Goal: Task Accomplishment & Management: Complete application form

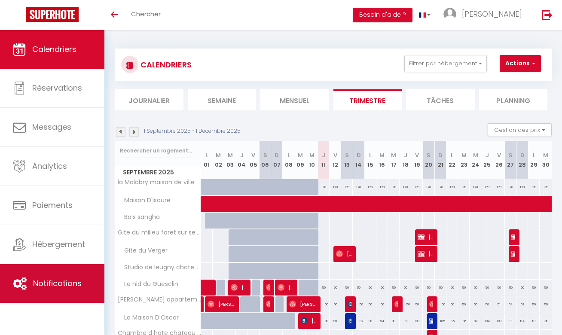
click at [67, 293] on link "Notifications" at bounding box center [52, 283] width 104 height 39
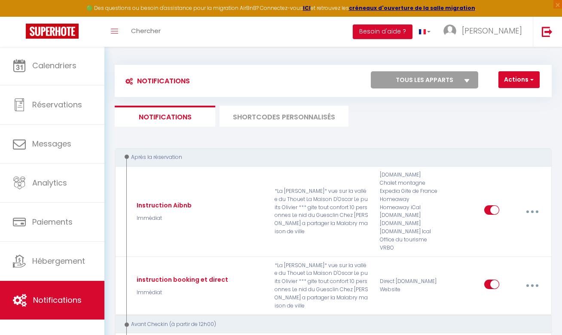
click at [289, 118] on li "SHORTCODES PERSONNALISÉS" at bounding box center [283, 116] width 129 height 21
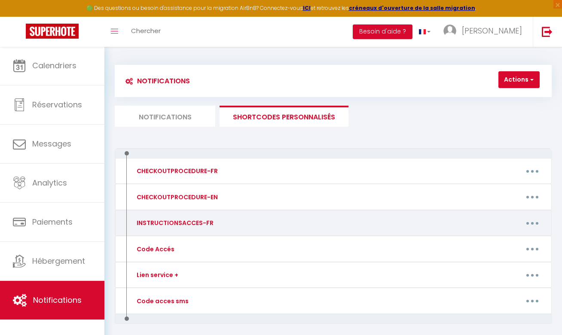
click at [527, 224] on button "button" at bounding box center [532, 223] width 23 height 16
click at [505, 244] on link "Editer" at bounding box center [509, 244] width 64 height 15
type input "INSTRUCTIONSACCES-FR"
type textarea "La vidéo n'est pour le moment pas encore disponible mais nous nous tenons à vot…"
type textarea "[URL][DOMAIN_NAME]"
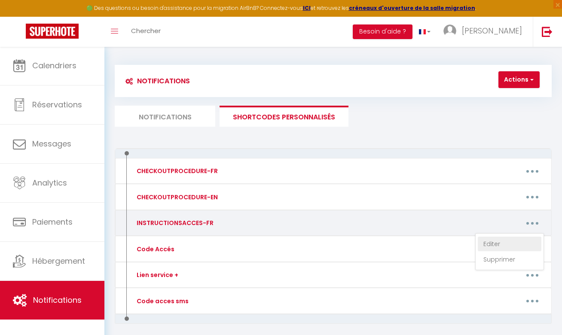
type textarea "[URL][DOMAIN_NAME]"
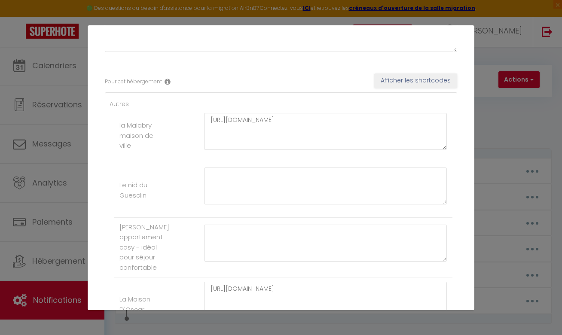
scroll to position [110, 0]
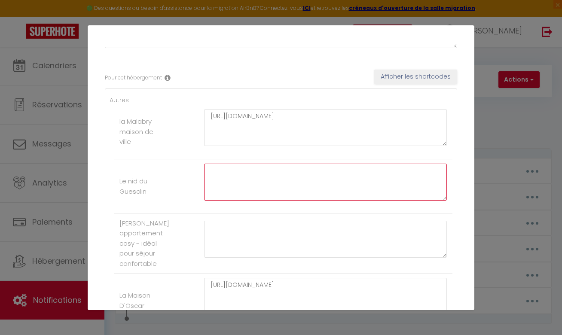
click at [308, 176] on textarea at bounding box center [325, 182] width 243 height 37
click at [228, 2] on div "Mettre à jour le code court personnalisé × Nom * INSTRUCTIONSACCES-FR Contenu *…" at bounding box center [281, 167] width 386 height 335
click at [333, 184] on textarea at bounding box center [325, 182] width 243 height 37
paste textarea "[URL][DOMAIN_NAME]"
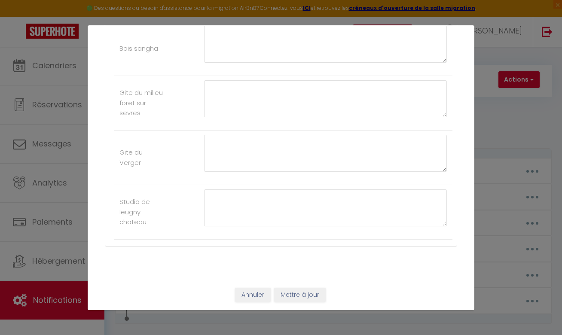
scroll to position [743, 0]
type textarea "[URL][DOMAIN_NAME]"
click at [307, 295] on button "Mettre à jour" at bounding box center [300, 296] width 52 height 15
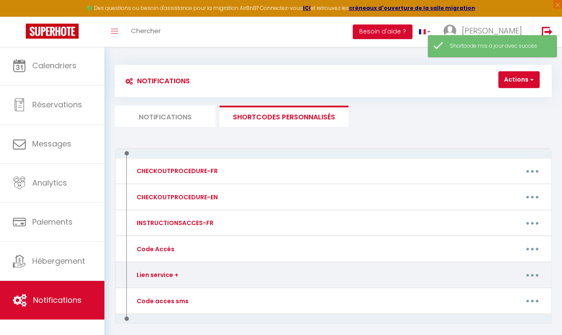
click at [528, 274] on button "button" at bounding box center [532, 275] width 23 height 16
click at [499, 292] on link "Editer" at bounding box center [509, 296] width 64 height 15
type input "Lien service +"
type textarea "service +"
type textarea "[URL][DOMAIN_NAME]"
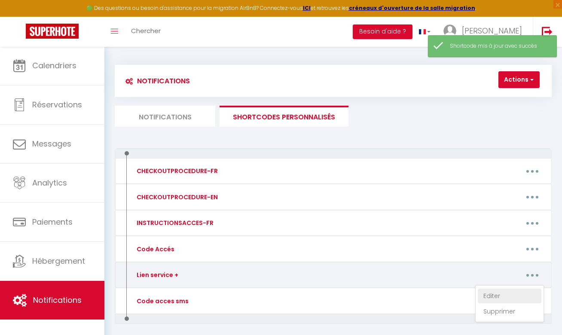
type textarea "[URL][DOMAIN_NAME]"
type textarea "[URL][DOMAIN_NAME][PERSON_NAME]"
type textarea "[URL][DOMAIN_NAME]"
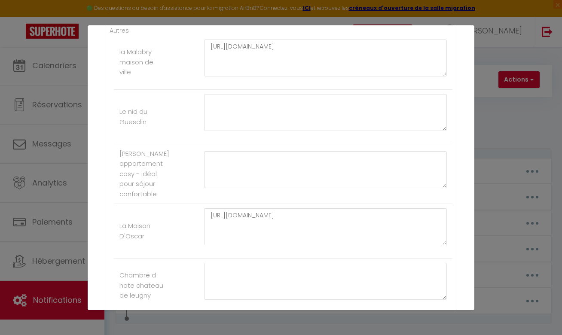
scroll to position [168, 0]
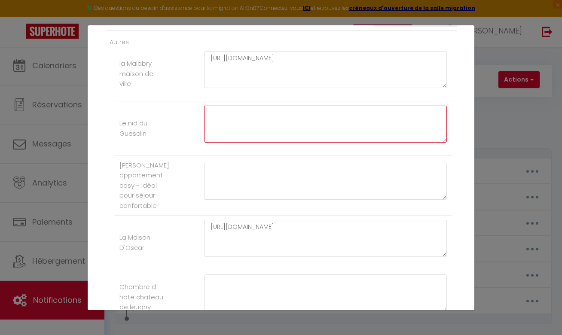
click at [319, 127] on textarea at bounding box center [325, 124] width 243 height 37
paste textarea "[URL][DOMAIN_NAME]"
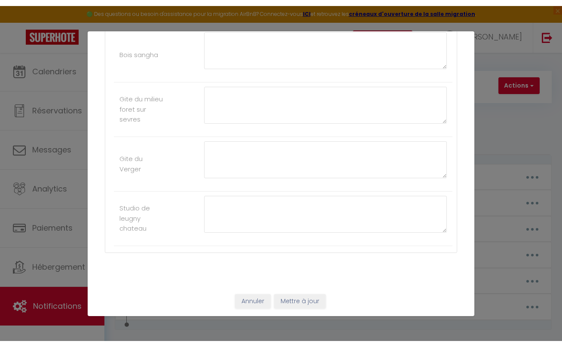
scroll to position [743, 0]
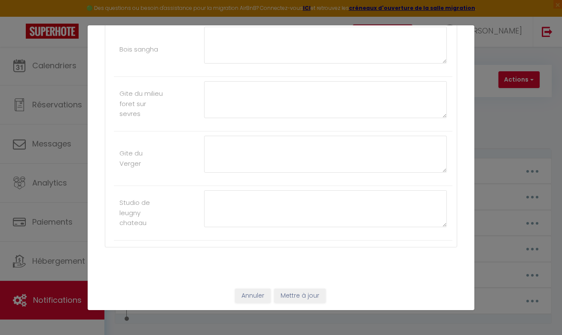
type textarea "[URL][DOMAIN_NAME]"
click at [298, 298] on button "Mettre à jour" at bounding box center [300, 296] width 52 height 15
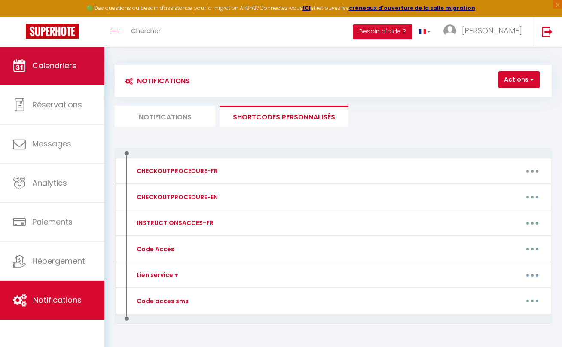
click at [73, 76] on link "Calendriers" at bounding box center [52, 65] width 104 height 39
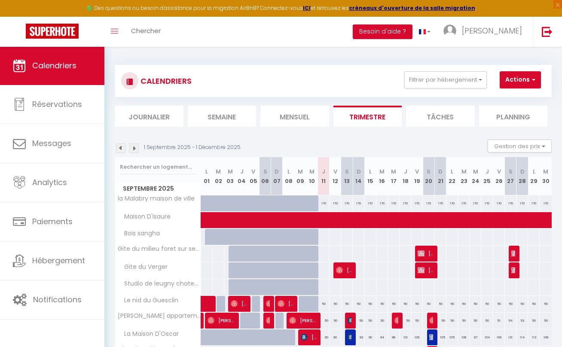
click at [520, 77] on button "Actions" at bounding box center [519, 79] width 41 height 17
click at [520, 97] on link "Nouvelle réservation" at bounding box center [523, 99] width 75 height 13
select select
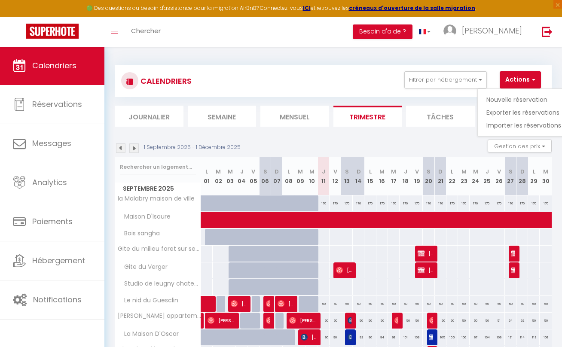
select select
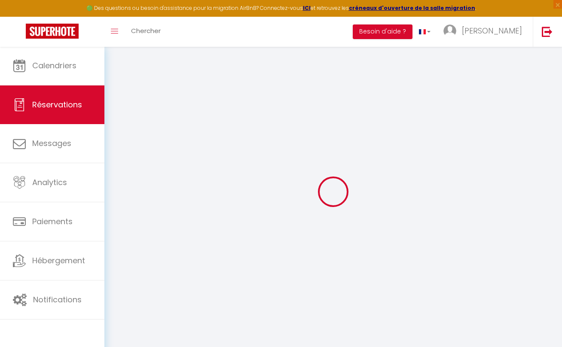
select select
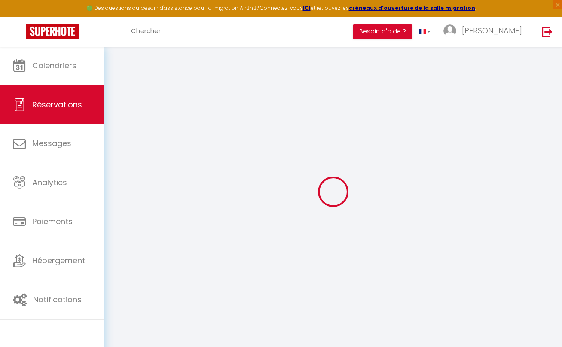
select select
checkbox input "false"
select select
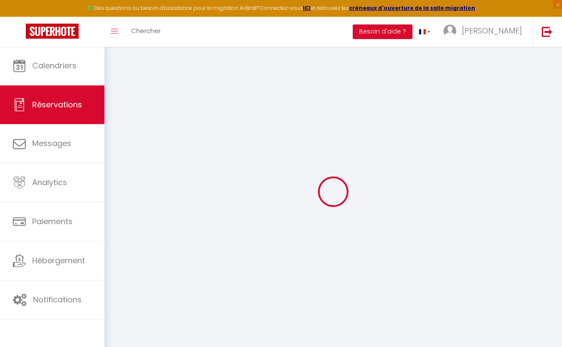
select select
checkbox input "false"
select select
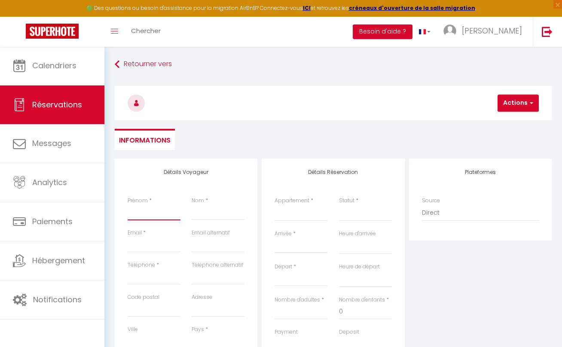
type input "m"
select select
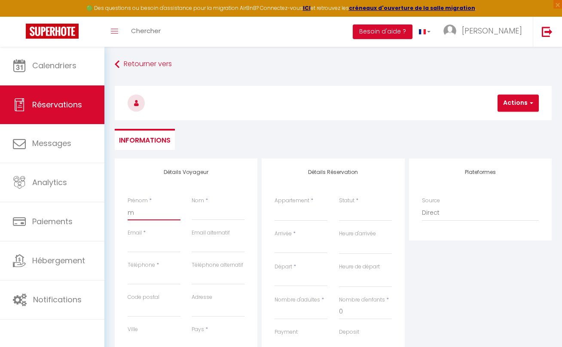
select select
checkbox input "false"
type input "mo"
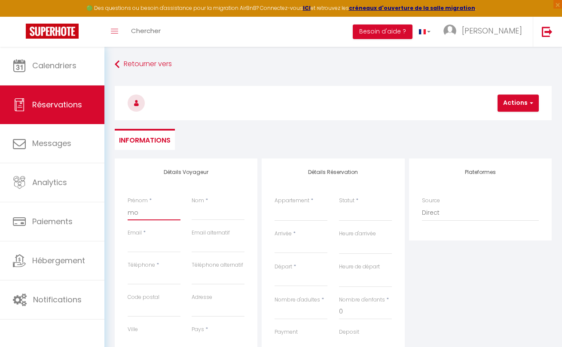
select select
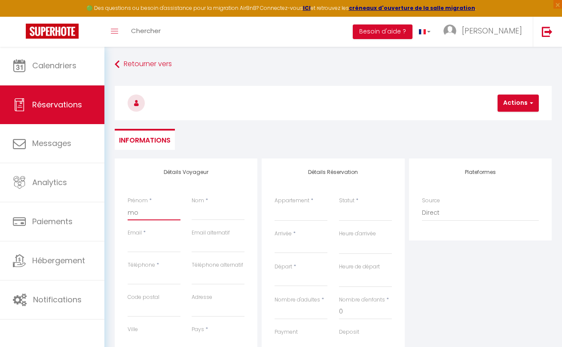
select select
checkbox input "false"
type input "mon"
select select
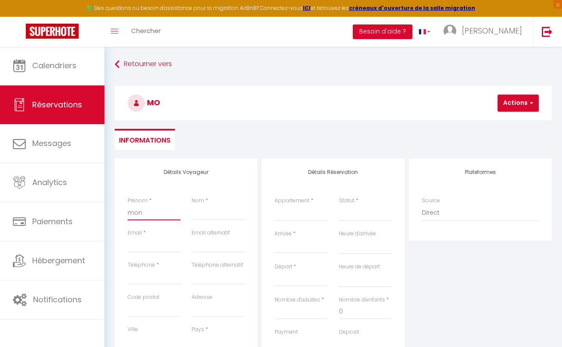
select select
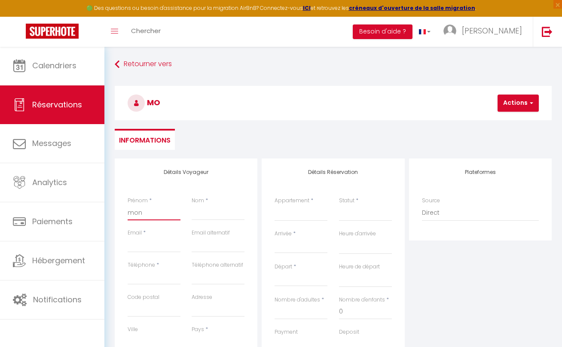
select select
checkbox input "false"
type input "moni"
select select
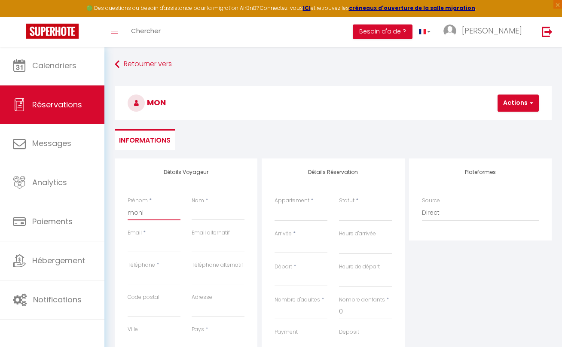
select select
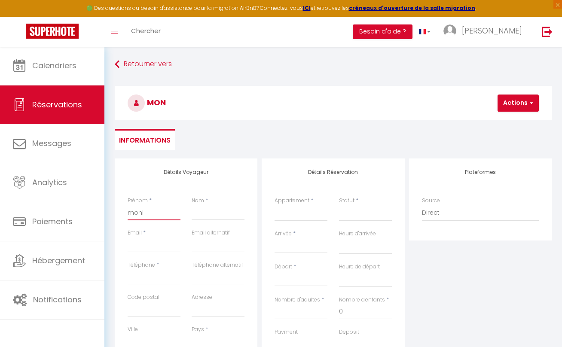
checkbox input "false"
type input "moniq"
select select
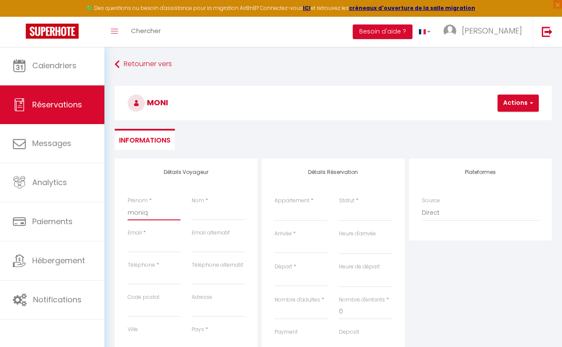
select select
checkbox input "false"
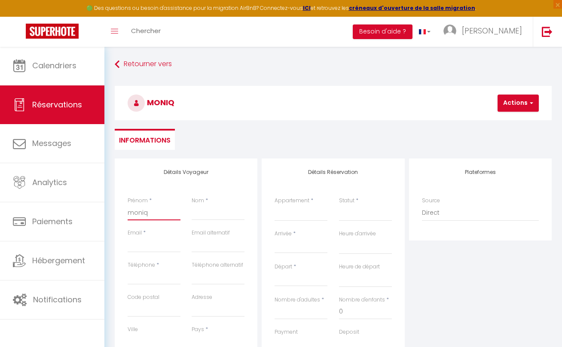
type input "moniqu"
select select
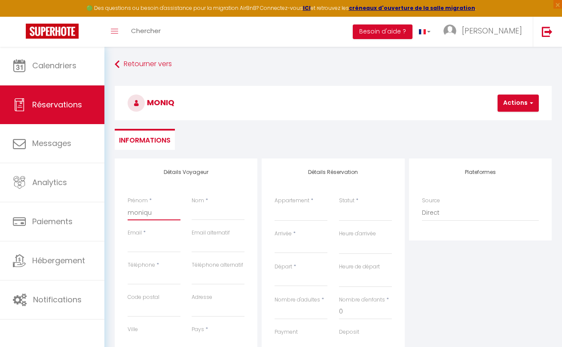
select select
checkbox input "false"
type input "[PERSON_NAME]"
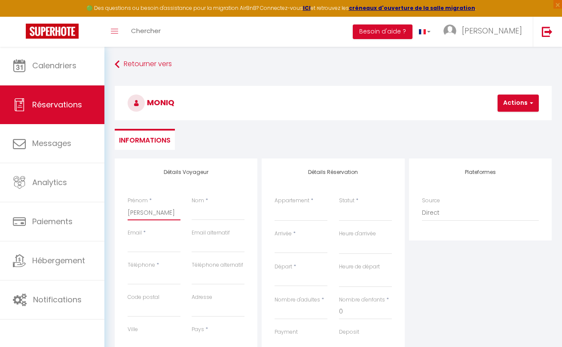
select select
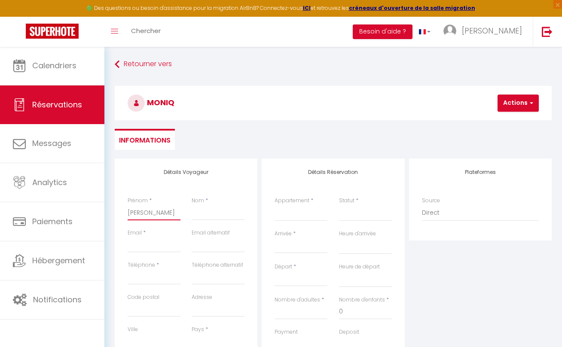
select select
checkbox input "false"
type input "[PERSON_NAME]"
type input "b"
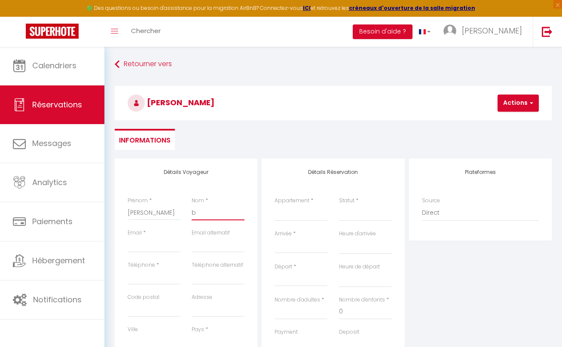
select select
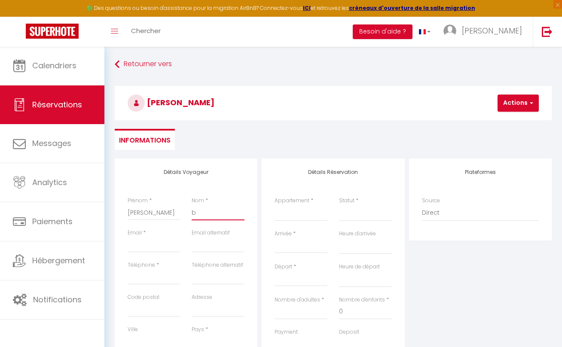
select select
checkbox input "false"
type input "ba"
select select
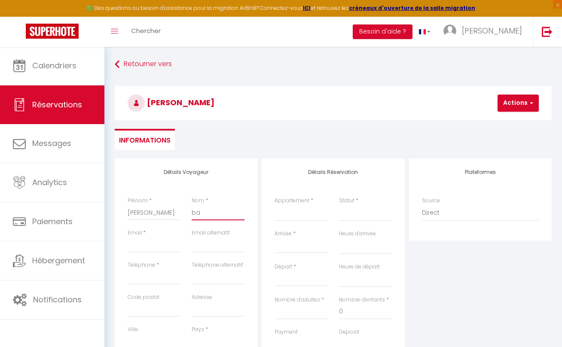
select select
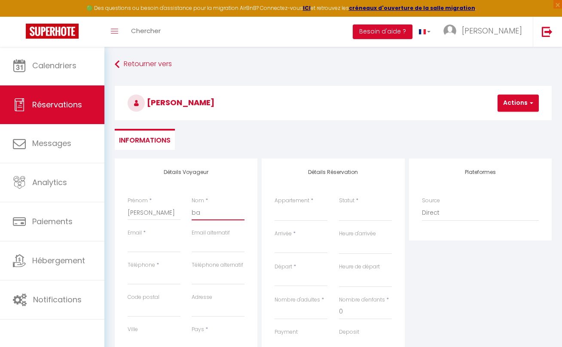
select select
checkbox input "false"
type input "bas"
select select
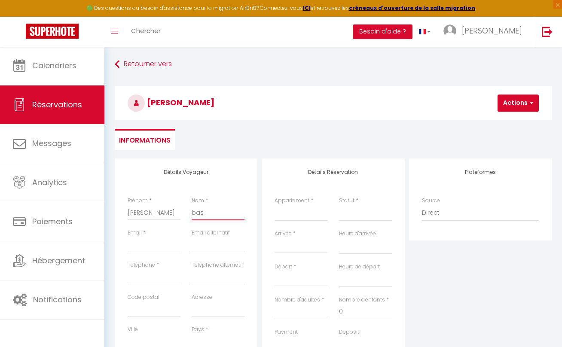
select select
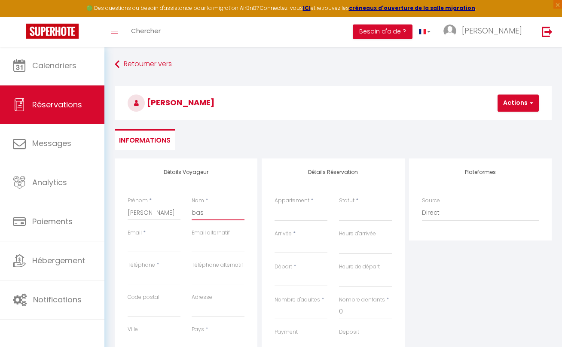
checkbox input "false"
type input "bast"
select select
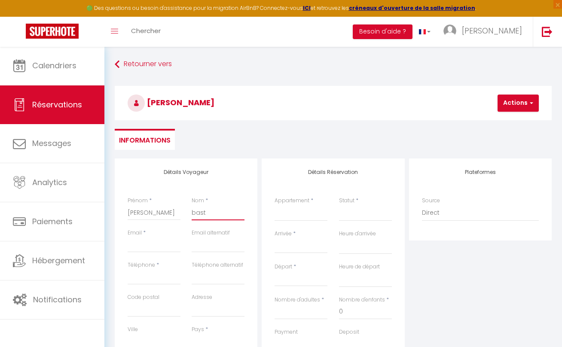
select select
checkbox input "false"
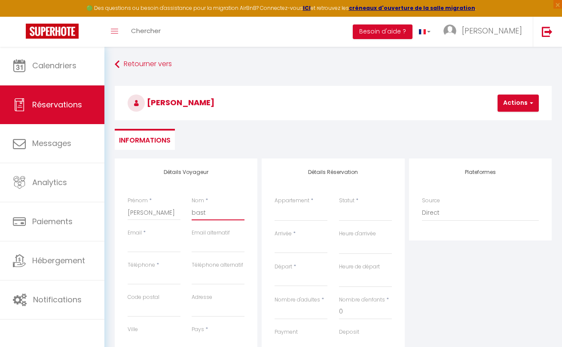
type input "basty"
select select
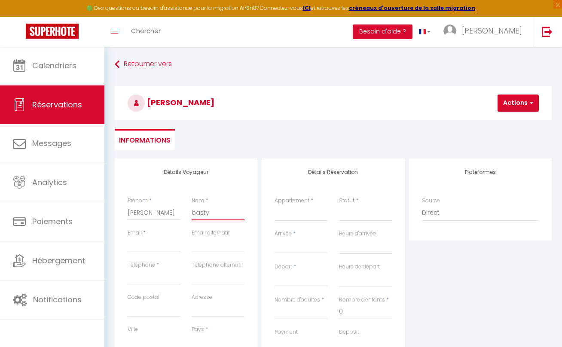
select select
checkbox input "false"
type input "basty"
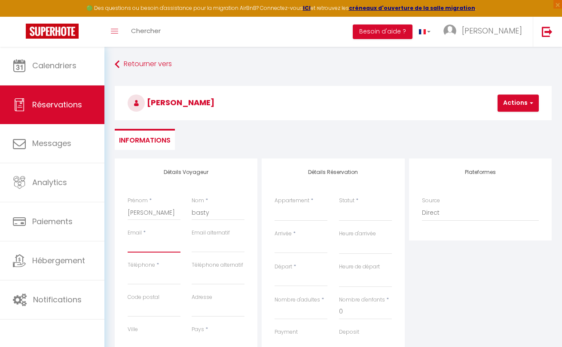
type input "b"
select select
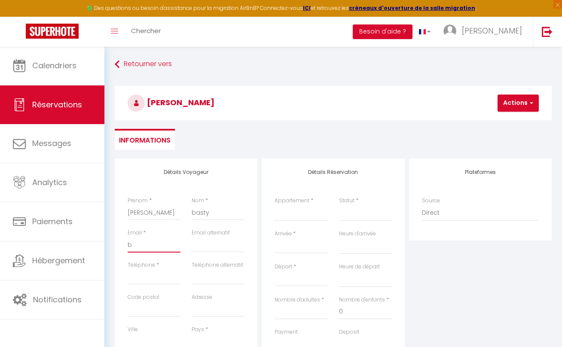
select select
checkbox input "false"
type input "br"
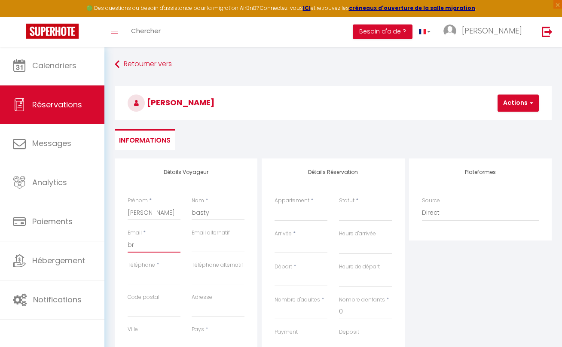
select select
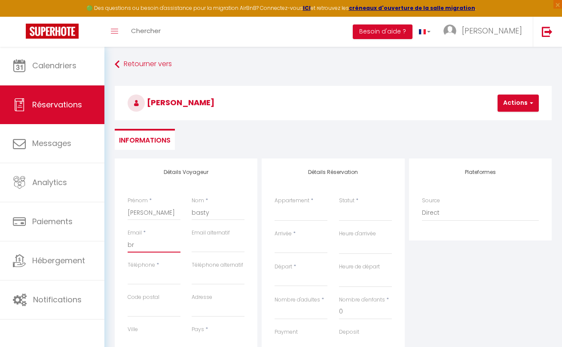
select select
checkbox input "false"
type input "bru"
select select
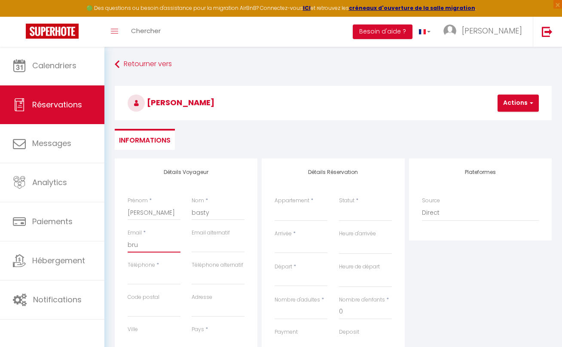
select select
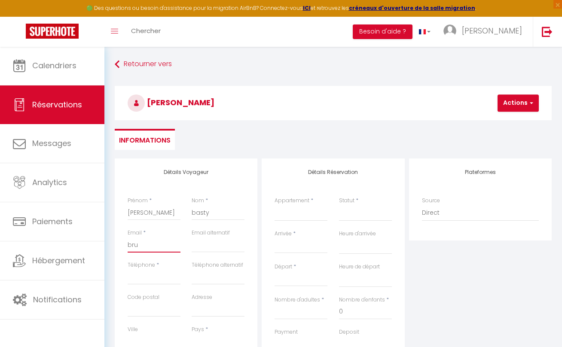
select select
checkbox input "false"
type input "brun"
select select
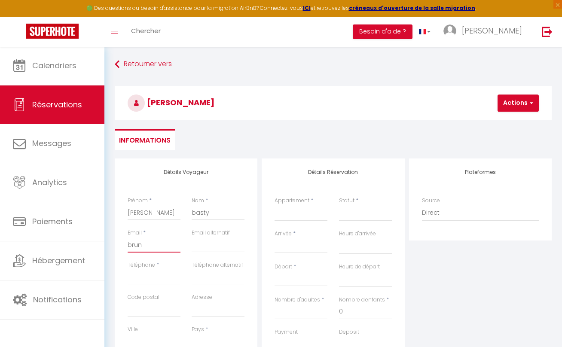
select select
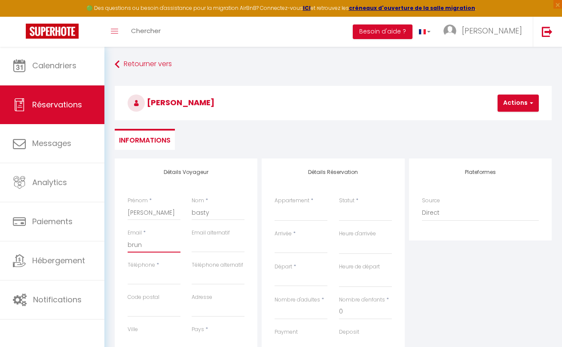
checkbox input "false"
type input "[PERSON_NAME]"
select select
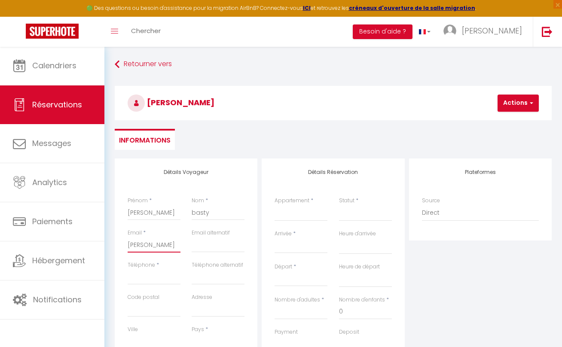
select select
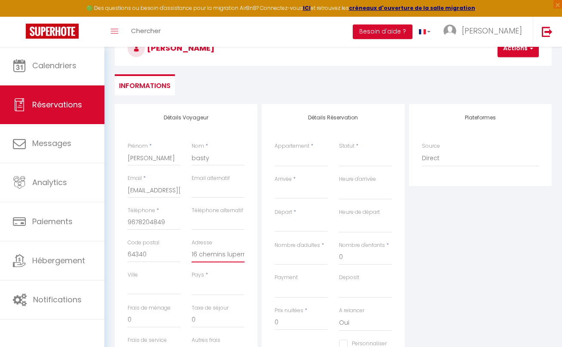
scroll to position [61, 0]
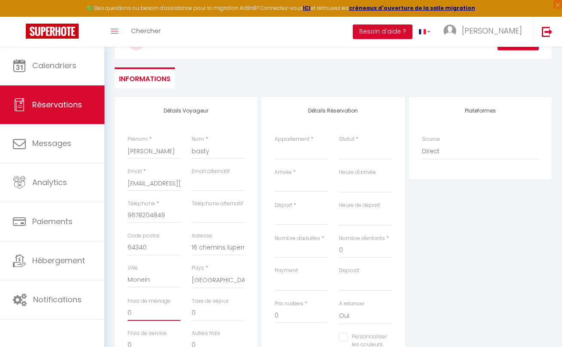
click at [171, 307] on input "0" at bounding box center [154, 312] width 53 height 15
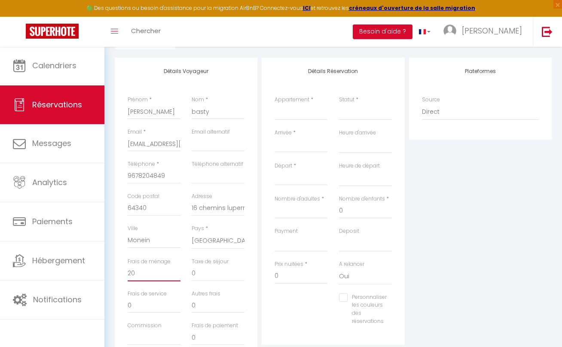
scroll to position [103, 0]
click at [299, 139] on input "Arrivée" at bounding box center [300, 143] width 53 height 11
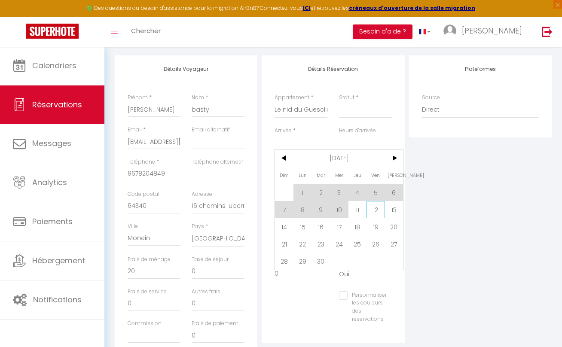
click at [377, 211] on span "12" at bounding box center [375, 209] width 18 height 17
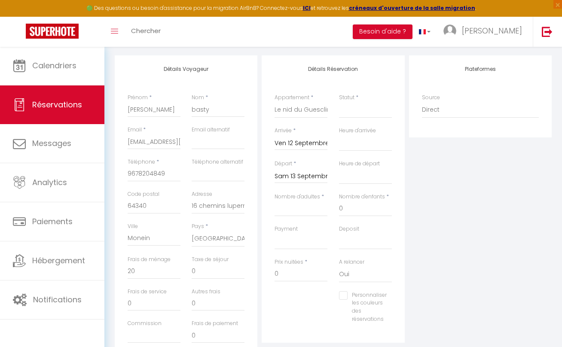
click at [318, 178] on input "Sam 13 Septembre 2025" at bounding box center [300, 176] width 53 height 11
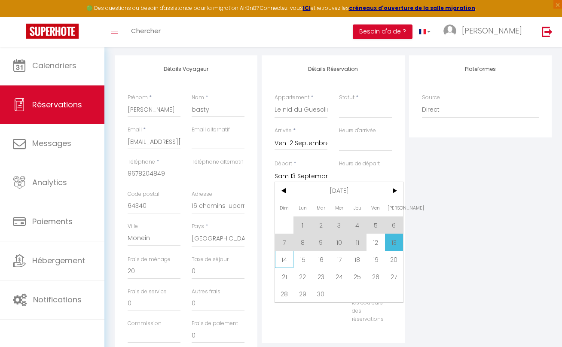
click at [289, 256] on span "14" at bounding box center [284, 259] width 18 height 17
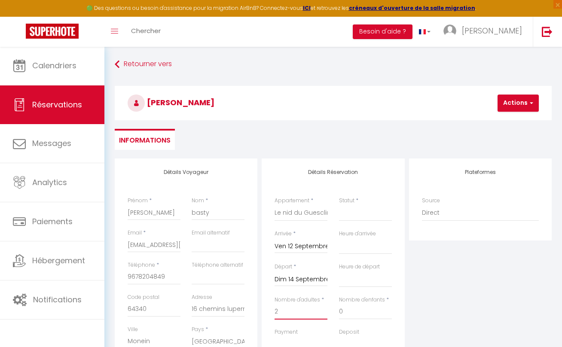
scroll to position [0, 0]
click at [520, 104] on button "Actions" at bounding box center [517, 102] width 41 height 17
click at [518, 122] on link "Enregistrer" at bounding box center [525, 121] width 68 height 11
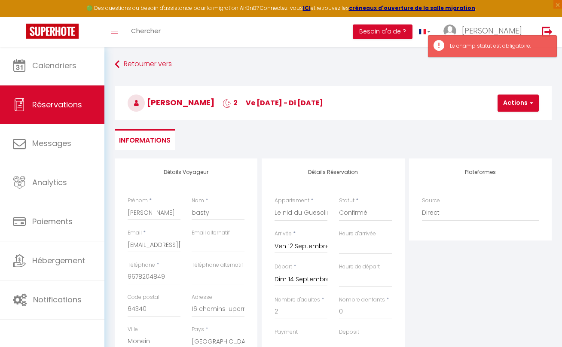
click at [516, 102] on button "Actions" at bounding box center [517, 102] width 41 height 17
click at [508, 122] on link "Enregistrer" at bounding box center [525, 121] width 68 height 11
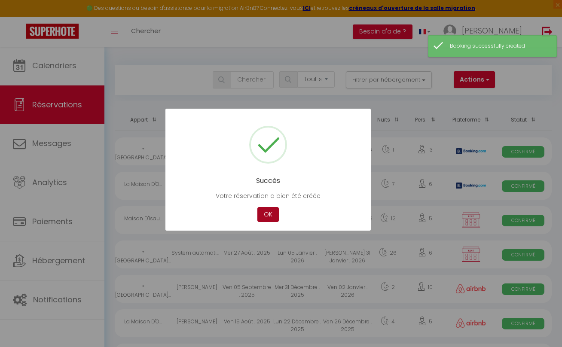
click at [270, 218] on button "OK" at bounding box center [267, 214] width 21 height 15
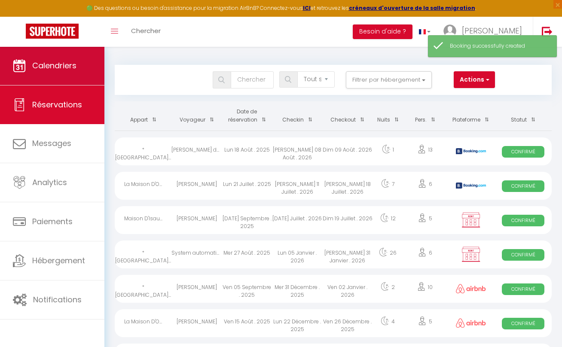
click at [43, 62] on span "Calendriers" at bounding box center [54, 65] width 44 height 11
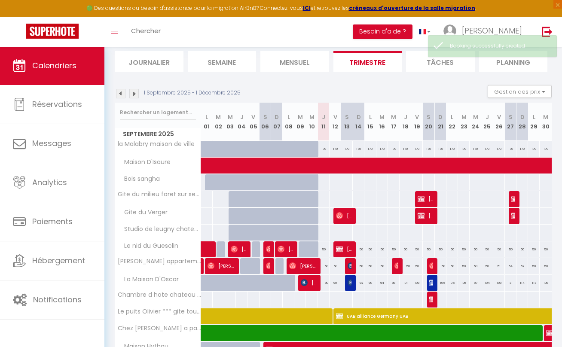
scroll to position [57, 0]
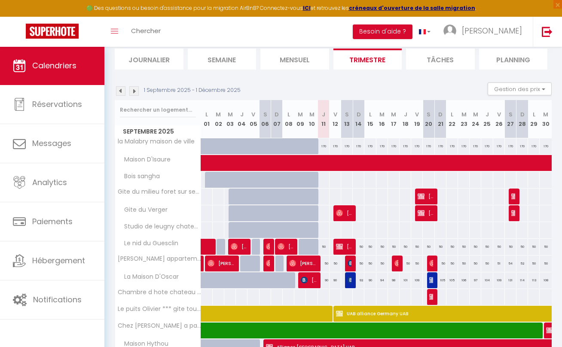
click at [345, 248] on span "[PERSON_NAME]" at bounding box center [343, 246] width 15 height 16
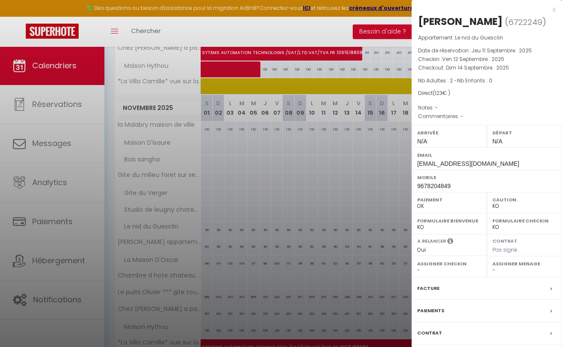
scroll to position [600, 0]
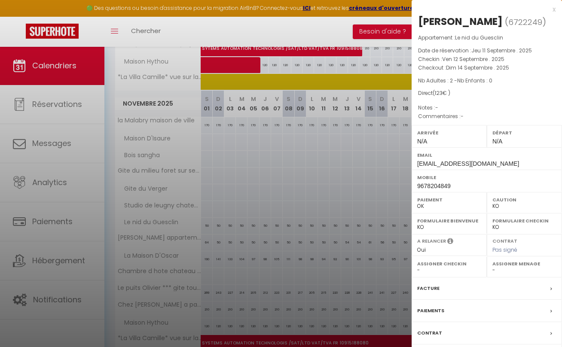
click at [477, 281] on div "Facture" at bounding box center [486, 288] width 150 height 22
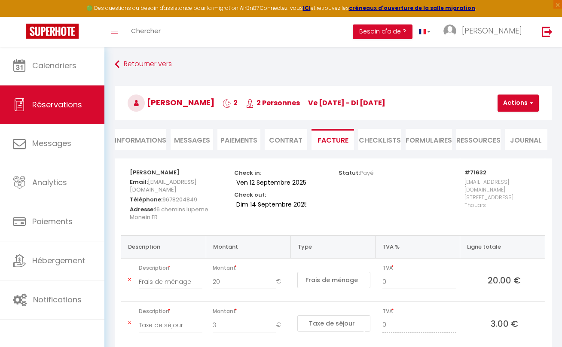
click at [288, 137] on li "Contrat" at bounding box center [286, 139] width 43 height 21
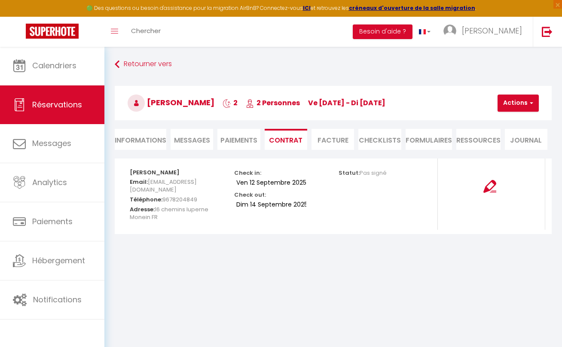
click at [509, 109] on button "Actions" at bounding box center [517, 102] width 41 height 17
click at [511, 131] on link "Envoyer le contrat" at bounding box center [527, 133] width 72 height 11
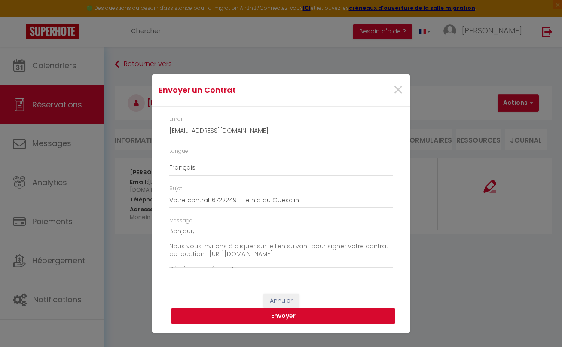
click at [309, 316] on button "Envoyer" at bounding box center [282, 316] width 223 height 16
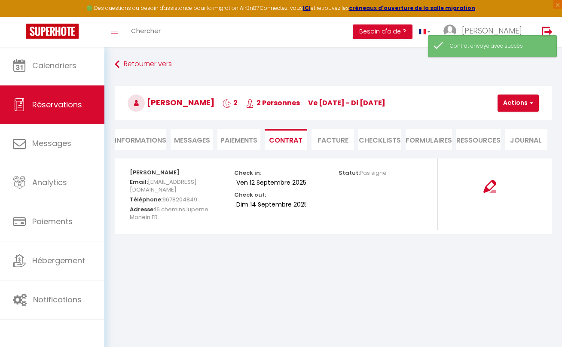
click at [337, 141] on li "Facture" at bounding box center [332, 139] width 43 height 21
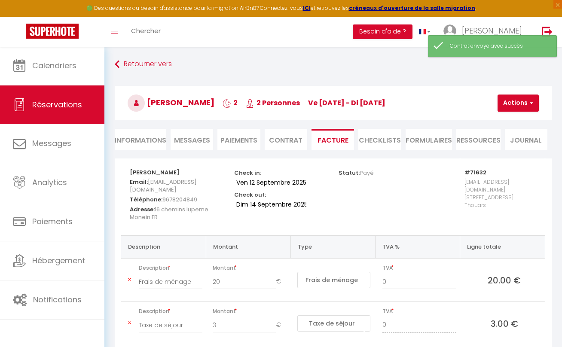
click at [509, 101] on button "Actions" at bounding box center [517, 102] width 41 height 17
click at [514, 143] on link "Envoyer la facture" at bounding box center [527, 144] width 72 height 11
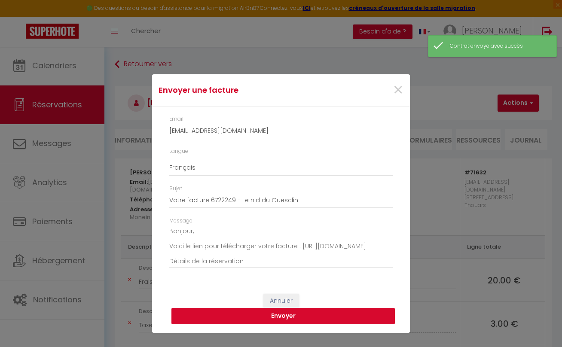
click at [319, 315] on button "Envoyer" at bounding box center [282, 316] width 223 height 16
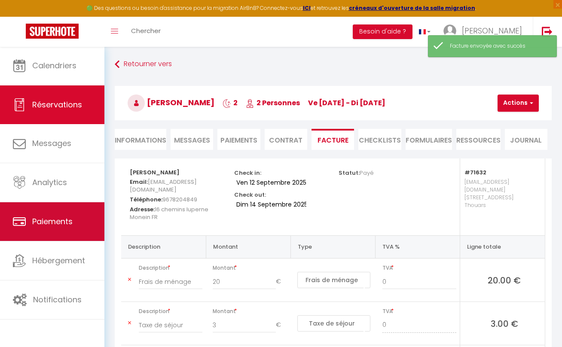
click at [55, 219] on span "Paiements" at bounding box center [52, 221] width 40 height 11
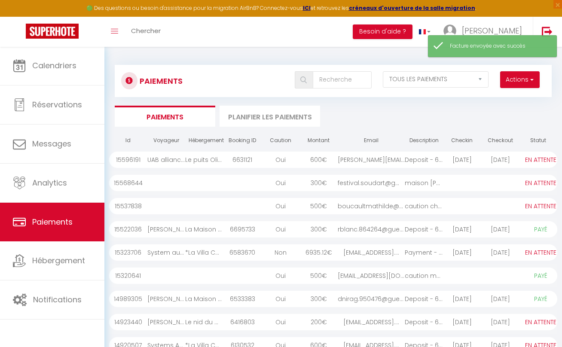
click at [517, 82] on button "Actions" at bounding box center [520, 79] width 40 height 17
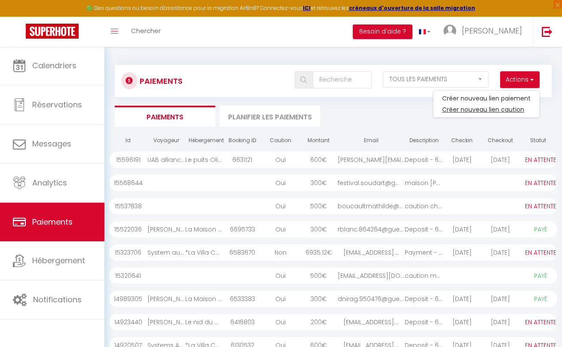
click at [505, 108] on link "Créer nouveau lien caution" at bounding box center [486, 109] width 106 height 11
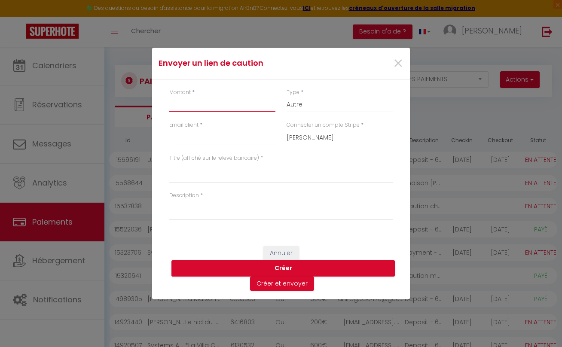
click at [238, 111] on input "Montant" at bounding box center [222, 103] width 106 height 15
click at [223, 141] on input "Email client" at bounding box center [222, 136] width 106 height 15
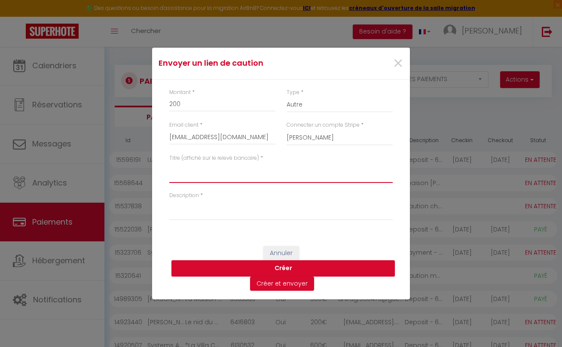
click at [246, 173] on textarea "Titre (affiché sur le relevé bancaire)" at bounding box center [280, 172] width 223 height 21
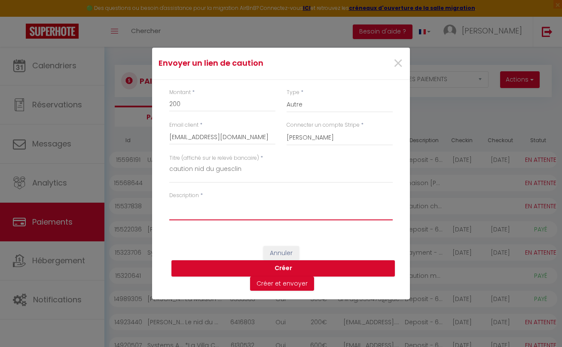
click at [245, 210] on textarea "Description" at bounding box center [280, 210] width 223 height 21
click at [289, 267] on button "Créer" at bounding box center [282, 268] width 223 height 16
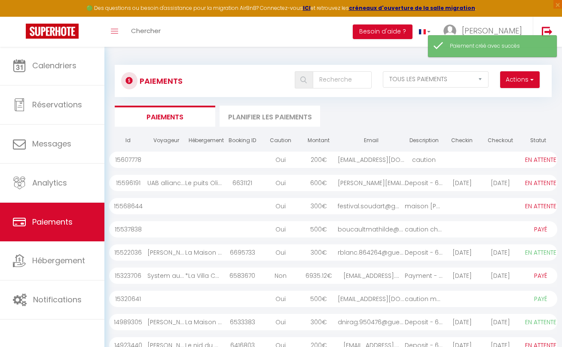
click at [386, 157] on div "[EMAIL_ADDRESS][DOMAIN_NAME]" at bounding box center [370, 160] width 67 height 16
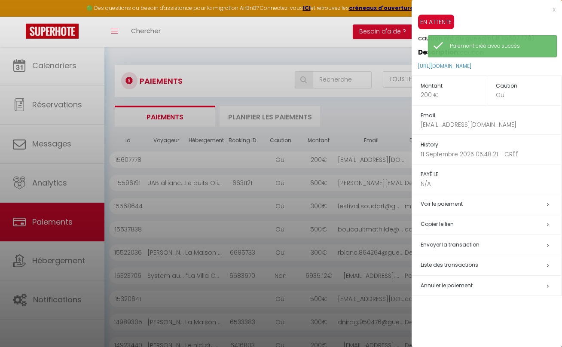
click at [459, 223] on h5 "Copier le lien" at bounding box center [490, 224] width 141 height 10
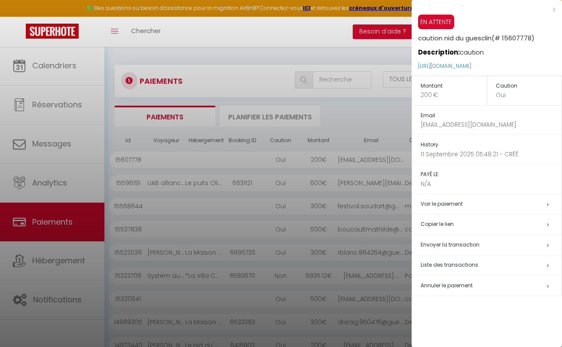
click at [362, 104] on div at bounding box center [281, 173] width 562 height 347
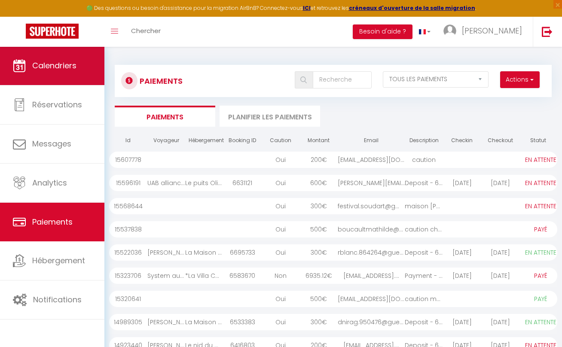
click at [80, 72] on link "Calendriers" at bounding box center [52, 65] width 104 height 39
